Goal: Transaction & Acquisition: Book appointment/travel/reservation

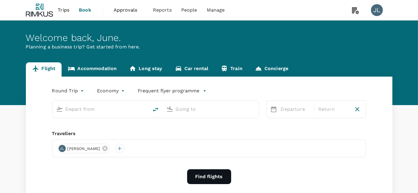
type input "Singapore Changi (SIN)"
type input "Noi Bai Intl (HAN)"
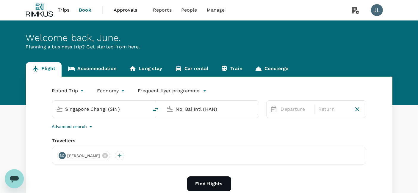
click at [102, 156] on icon at bounding box center [104, 155] width 5 height 5
click at [60, 155] on div at bounding box center [62, 156] width 10 height 10
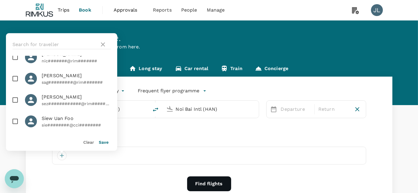
scroll to position [462, 0]
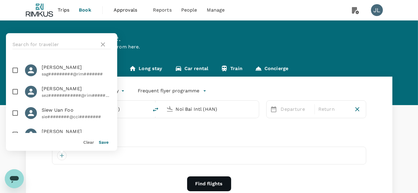
click at [56, 128] on span "[PERSON_NAME]" at bounding box center [76, 131] width 69 height 7
checkbox input "true"
click at [103, 142] on button "Save" at bounding box center [104, 142] width 10 height 5
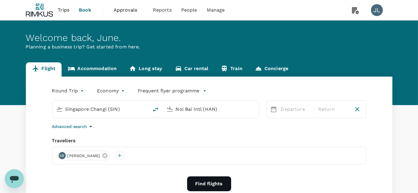
click at [196, 110] on input "Noi Bai Intl (HAN)" at bounding box center [211, 109] width 70 height 9
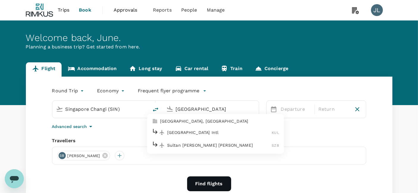
click at [206, 121] on p "[GEOGRAPHIC_DATA], [GEOGRAPHIC_DATA]" at bounding box center [219, 122] width 119 height 6
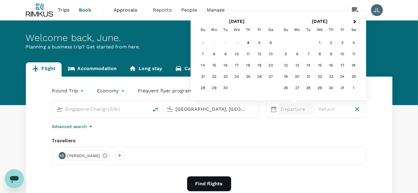
type input "[GEOGRAPHIC_DATA], [GEOGRAPHIC_DATA] (any)"
click at [303, 108] on p "Departure" at bounding box center [296, 109] width 30 height 7
click at [215, 56] on div "8" at bounding box center [213, 54] width 11 height 11
click at [238, 55] on div "10" at bounding box center [236, 54] width 11 height 11
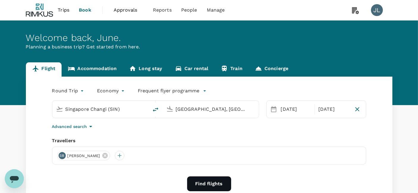
click at [210, 180] on button "Find flights" at bounding box center [209, 184] width 44 height 15
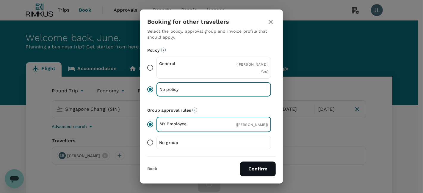
click at [258, 171] on button "Confirm" at bounding box center [258, 169] width 36 height 15
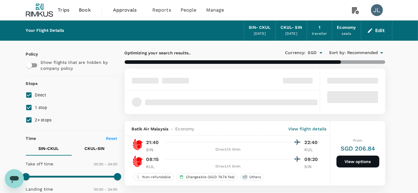
click at [32, 107] on input "1 stop" at bounding box center [29, 107] width 12 height 12
checkbox input "false"
click at [30, 121] on input "2+ stops" at bounding box center [29, 120] width 12 height 12
checkbox input "false"
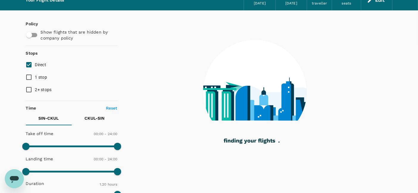
scroll to position [66, 0]
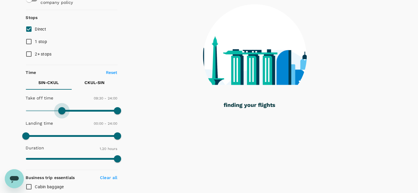
drag, startPoint x: 27, startPoint y: 109, endPoint x: 61, endPoint y: 110, distance: 34.2
click at [61, 110] on span at bounding box center [61, 110] width 7 height 7
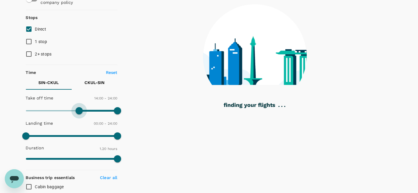
type input "900"
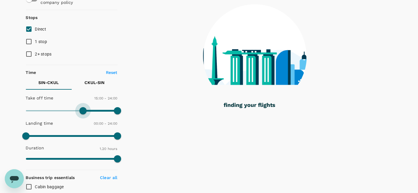
drag, startPoint x: 62, startPoint y: 109, endPoint x: 84, endPoint y: 111, distance: 22.0
click at [84, 111] on span at bounding box center [82, 110] width 7 height 7
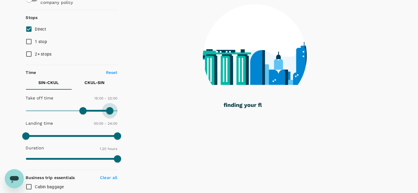
type input "1290"
drag, startPoint x: 115, startPoint y: 108, endPoint x: 107, endPoint y: 108, distance: 8.3
click at [107, 108] on span at bounding box center [109, 110] width 7 height 7
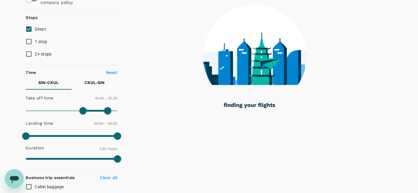
click at [94, 82] on p "CKUL - SIN" at bounding box center [94, 83] width 20 height 6
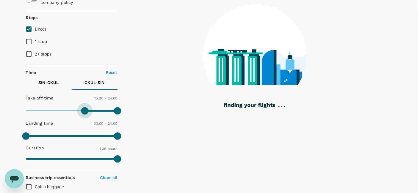
type input "900"
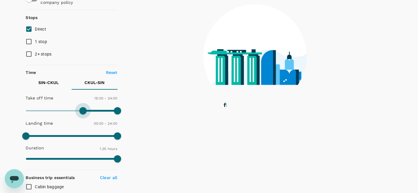
drag, startPoint x: 26, startPoint y: 110, endPoint x: 84, endPoint y: 109, distance: 58.0
click at [84, 109] on span at bounding box center [82, 110] width 7 height 7
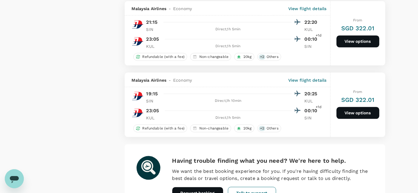
scroll to position [1407, 0]
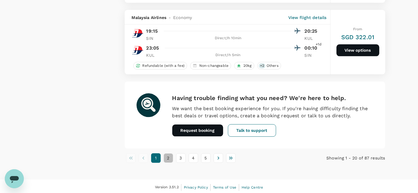
click at [167, 155] on button "2" at bounding box center [168, 158] width 10 height 10
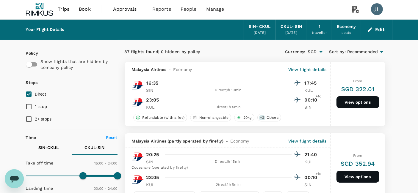
scroll to position [0, 0]
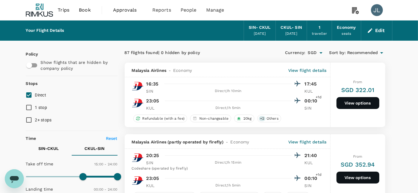
click at [351, 102] on button "View options" at bounding box center [357, 103] width 43 height 12
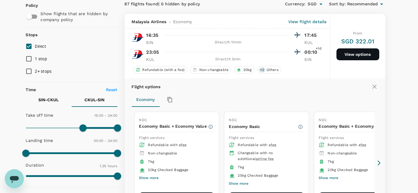
scroll to position [63, 0]
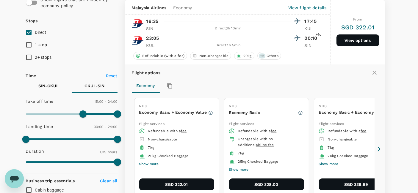
click at [251, 184] on button "SGD 328.00" at bounding box center [266, 185] width 75 height 12
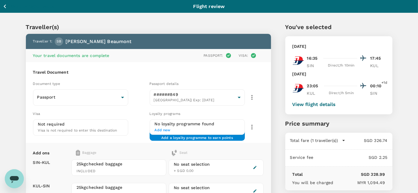
click at [302, 104] on button "View flight details" at bounding box center [313, 104] width 43 height 5
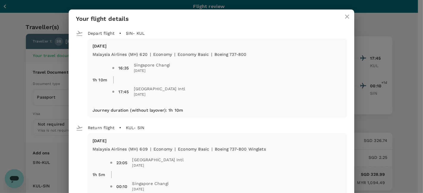
click at [345, 16] on icon "close" at bounding box center [347, 17] width 4 height 4
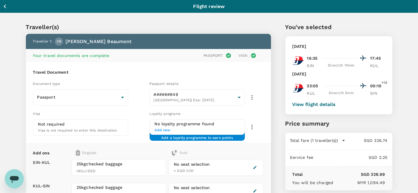
click at [5, 5] on icon "button" at bounding box center [4, 6] width 7 height 7
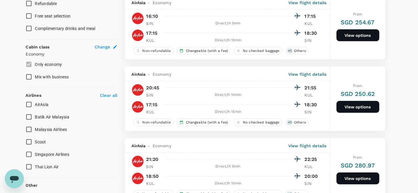
scroll to position [297, 0]
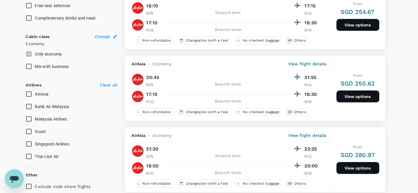
click at [30, 118] on input "Malaysia Airlines" at bounding box center [29, 119] width 12 height 12
checkbox input "true"
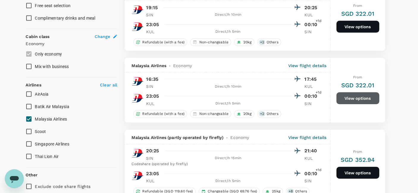
click at [346, 93] on button "View options" at bounding box center [357, 98] width 43 height 12
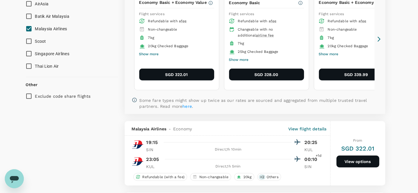
scroll to position [355, 0]
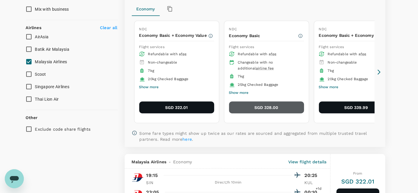
click at [250, 104] on button "SGD 328.00" at bounding box center [266, 108] width 75 height 12
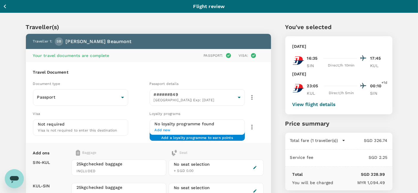
scroll to position [33, 0]
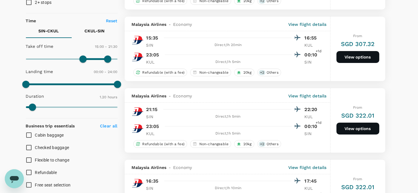
scroll to position [94, 0]
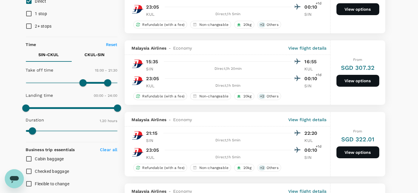
click at [91, 51] on button "CKUL - SIN" at bounding box center [95, 55] width 46 height 14
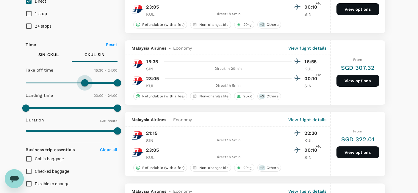
type input "960"
click at [87, 80] on span at bounding box center [86, 82] width 7 height 7
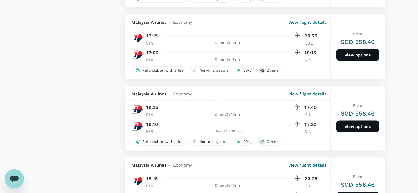
scroll to position [1019, 0]
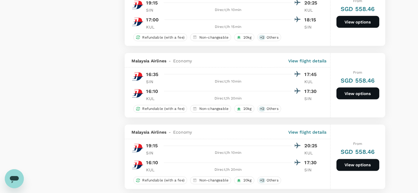
click at [244, 70] on div at bounding box center [231, 74] width 139 height 9
click at [346, 89] on button "View options" at bounding box center [357, 94] width 43 height 12
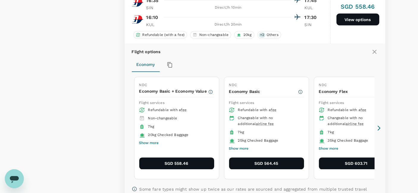
scroll to position [1136, 0]
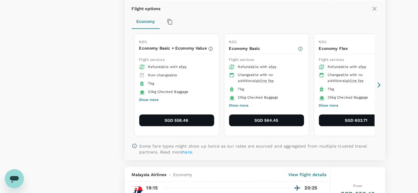
click at [256, 115] on button "SGD 564.45" at bounding box center [266, 120] width 75 height 12
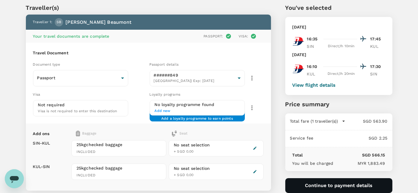
scroll to position [33, 0]
